Goal: Transaction & Acquisition: Purchase product/service

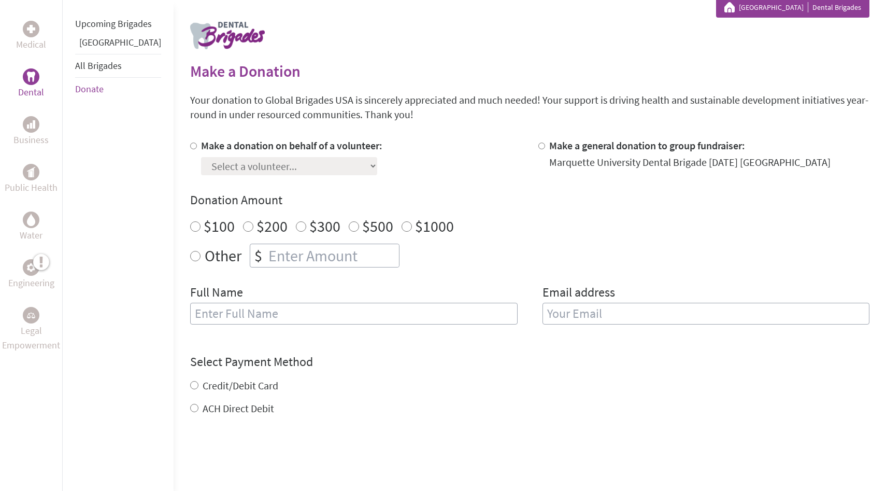
scroll to position [197, 0]
radio input "true"
click at [318, 250] on input "number" at bounding box center [332, 254] width 133 height 23
type input "250"
click at [308, 311] on input "text" at bounding box center [353, 313] width 327 height 22
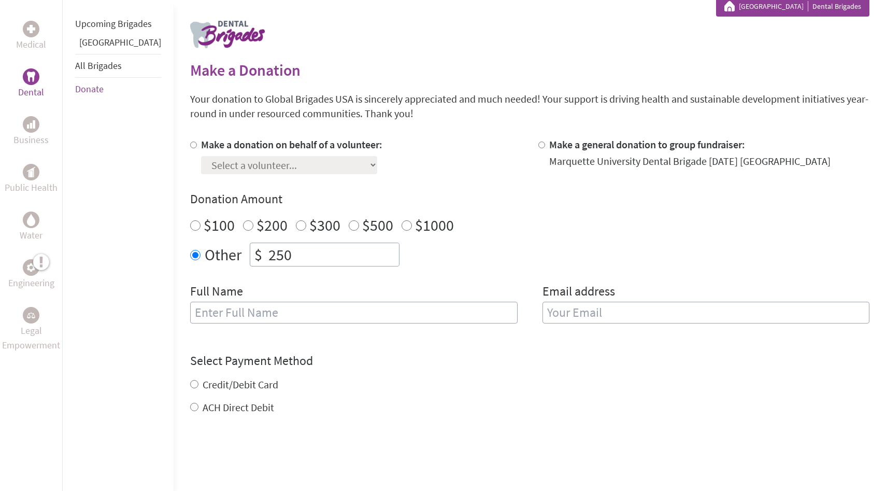
click at [190, 142] on input "Make a donation on behalf of a volunteer:" at bounding box center [193, 144] width 7 height 7
radio input "true"
click at [244, 168] on select "Select a volunteer... [PERSON_NAME] [PERSON_NAME] [PERSON_NAME] Aras Buozius [P…" at bounding box center [289, 165] width 176 height 18
select select "D9C78A69-5688-11EE-850A-42010A8A0021"
click at [201, 156] on select "Select a volunteer... [PERSON_NAME] [PERSON_NAME] [PERSON_NAME] Aras Buozius [P…" at bounding box center [289, 165] width 176 height 18
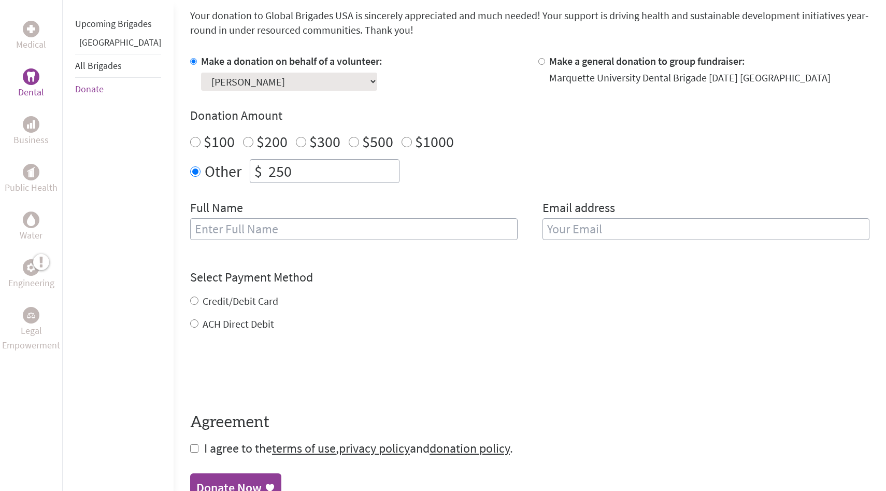
scroll to position [283, 0]
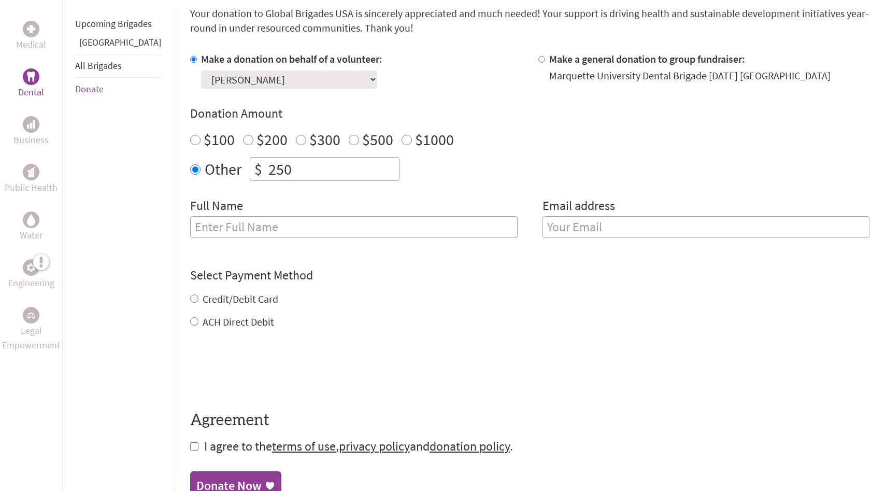
click at [190, 298] on input "Credit/Debit Card" at bounding box center [194, 298] width 8 height 8
radio input "true"
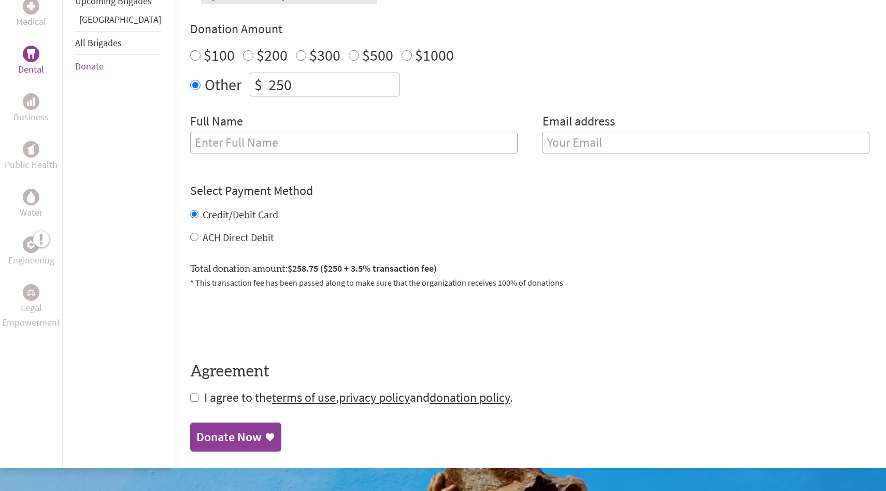
scroll to position [368, 0]
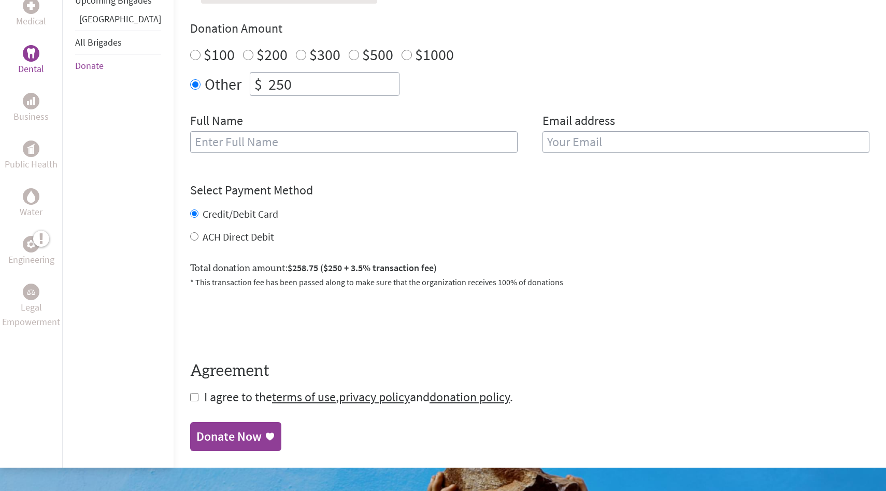
click at [190, 396] on input "checkbox" at bounding box center [194, 397] width 8 height 8
checkbox input "true"
click at [196, 431] on div "Donate Now" at bounding box center [228, 437] width 65 height 17
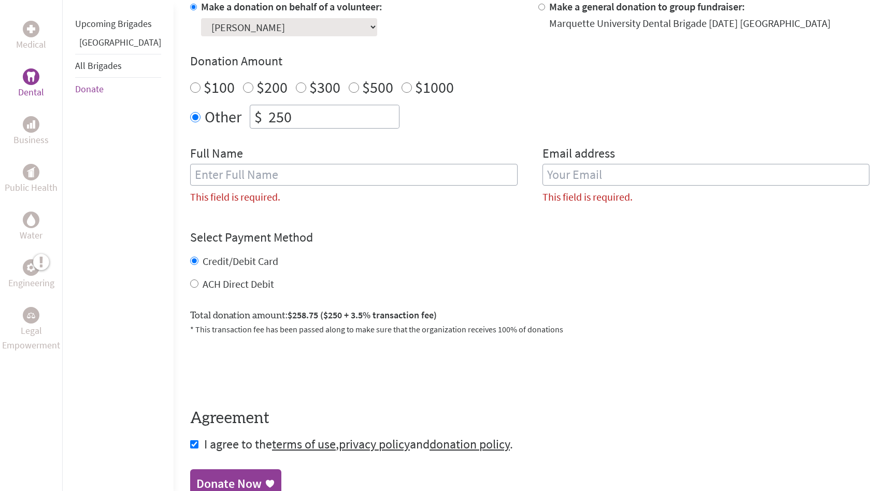
scroll to position [334, 0]
click at [408, 174] on input "text" at bounding box center [353, 176] width 327 height 22
type input "[PERSON_NAME]"
type input "[EMAIL_ADDRESS][DOMAIN_NAME]"
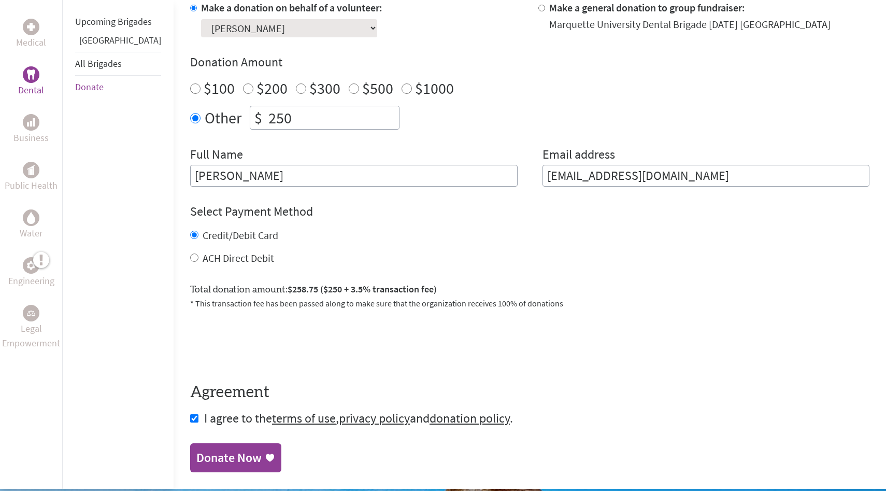
click at [218, 170] on input "[PERSON_NAME]" at bounding box center [353, 176] width 327 height 22
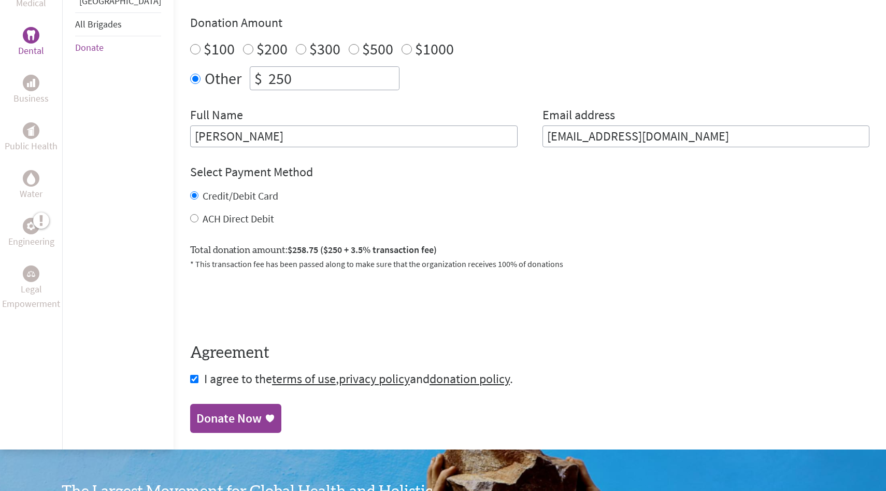
scroll to position [380, 0]
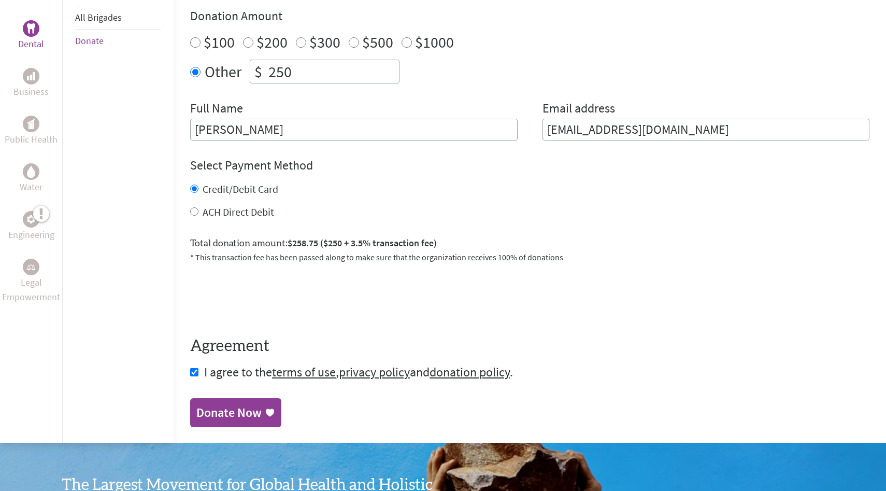
type input "[PERSON_NAME]"
click at [221, 413] on div "Donate Now" at bounding box center [228, 412] width 65 height 17
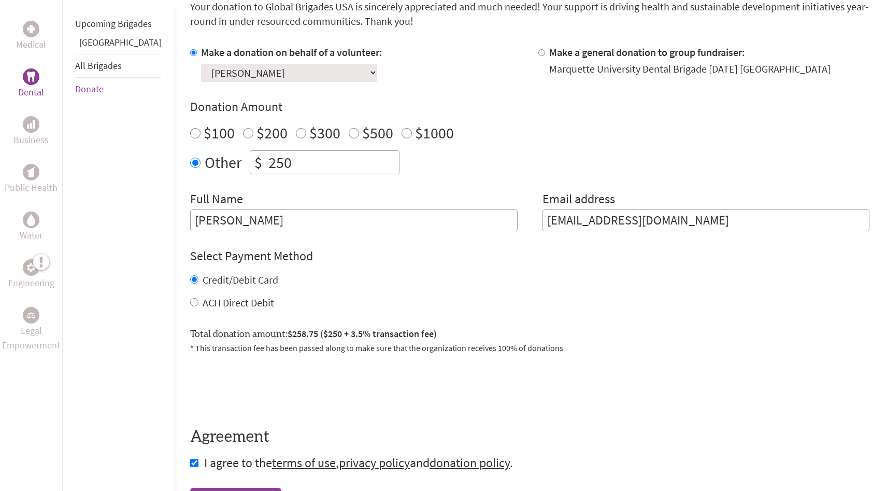
scroll to position [291, 0]
